Goal: Register for event/course

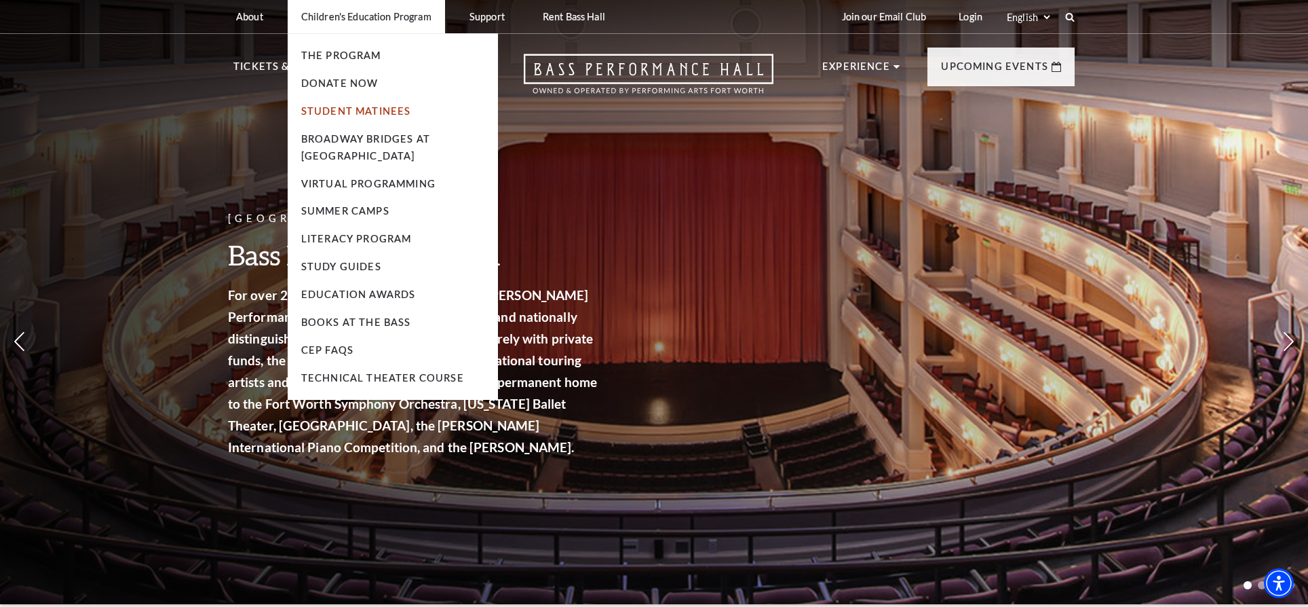
click at [351, 116] on link "Student Matinees" at bounding box center [356, 111] width 110 height 12
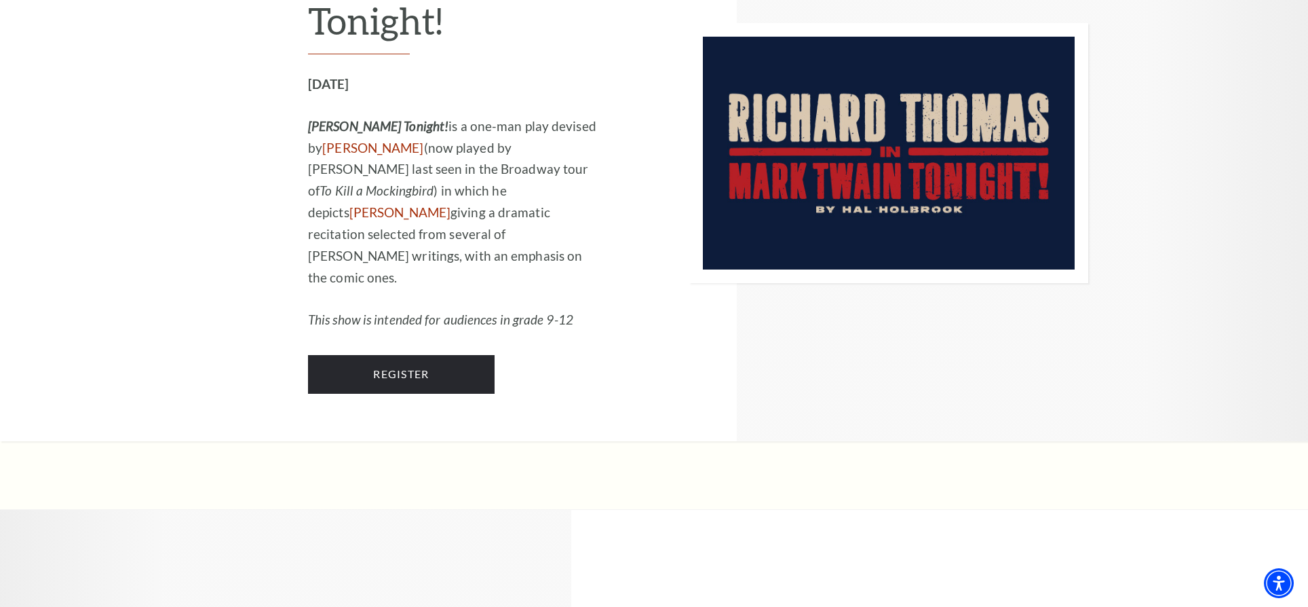
scroll to position [1493, 0]
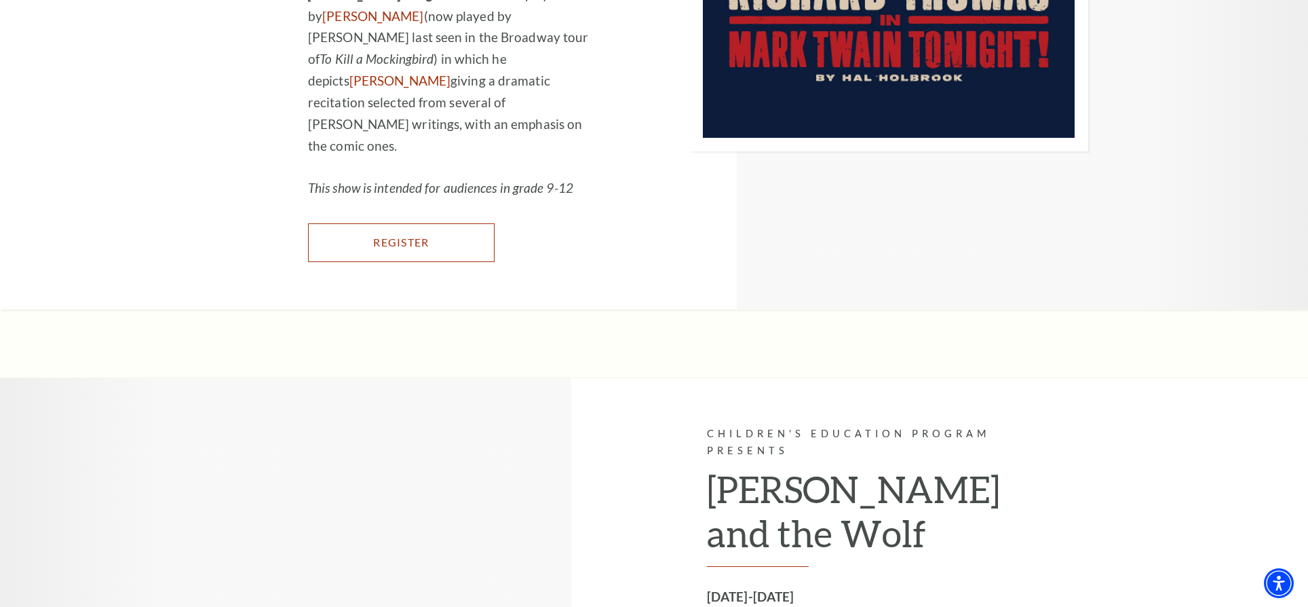
click at [398, 223] on link "Register" at bounding box center [401, 242] width 187 height 38
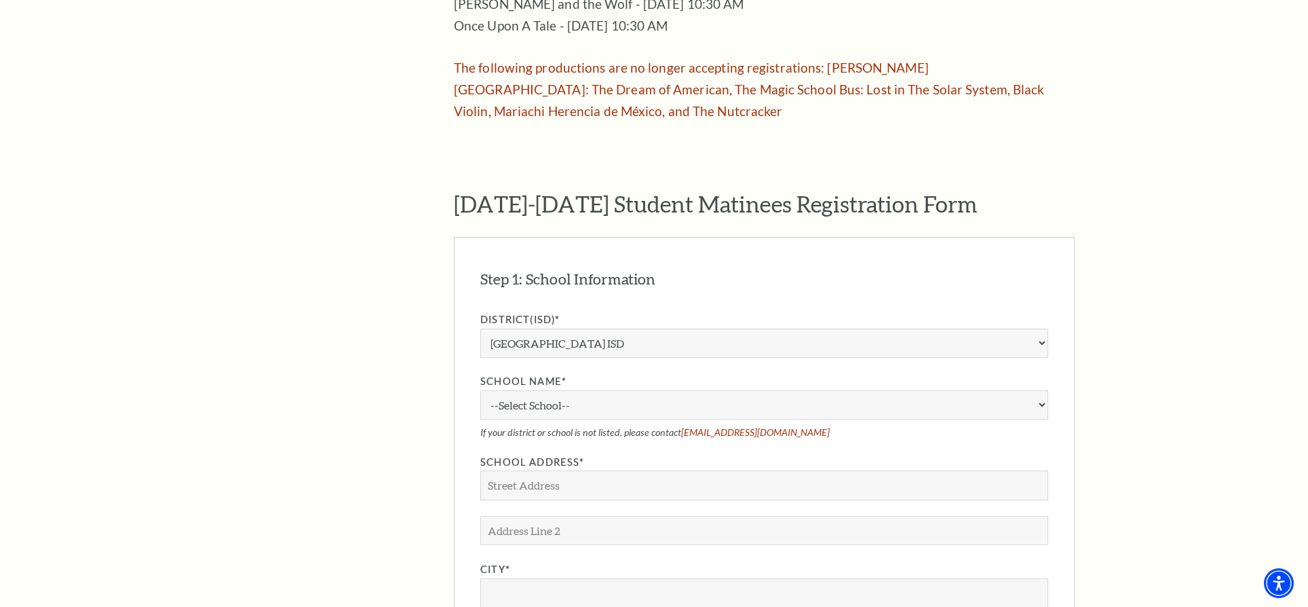
scroll to position [1221, 0]
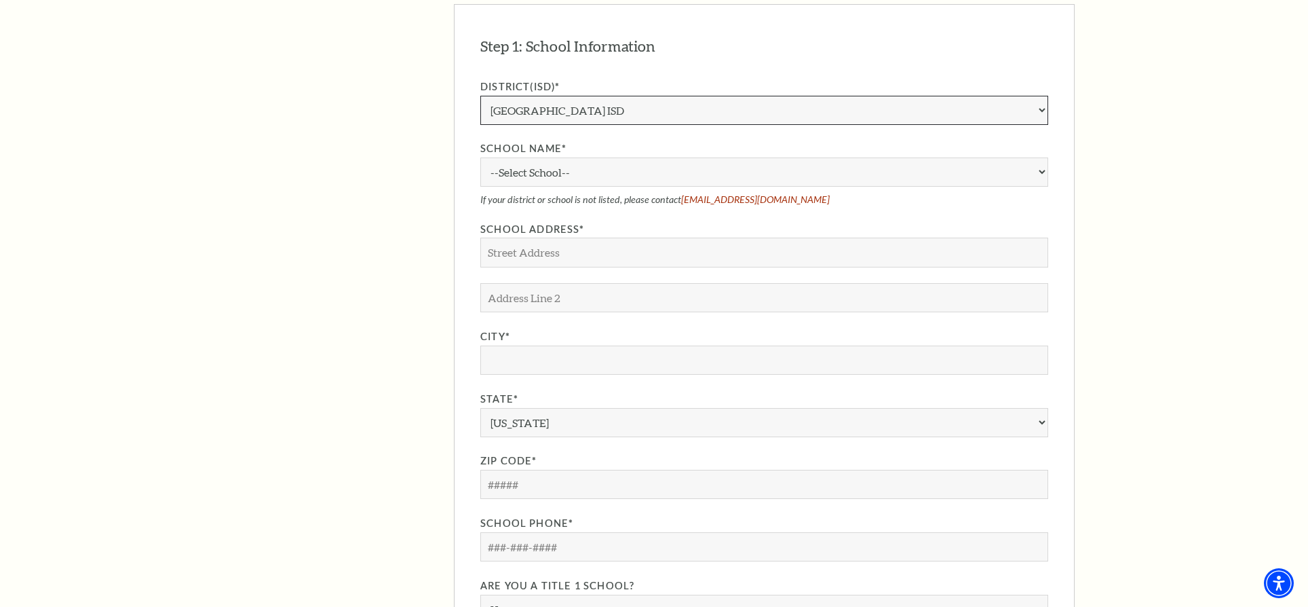
click at [657, 96] on select "Aledo ISD [PERSON_NAME] ISD [PERSON_NAME] ISD Arlington ISD Azle ISD [GEOGRAPHI…" at bounding box center [764, 110] width 568 height 29
drag, startPoint x: 246, startPoint y: 295, endPoint x: 301, endPoint y: 207, distance: 103.6
click at [246, 295] on aside "The Program Donate Now Student Matinees Broadway Bridges at [GEOGRAPHIC_DATA] V…" at bounding box center [323, 139] width 180 height 1846
